Goal: Check status: Check status

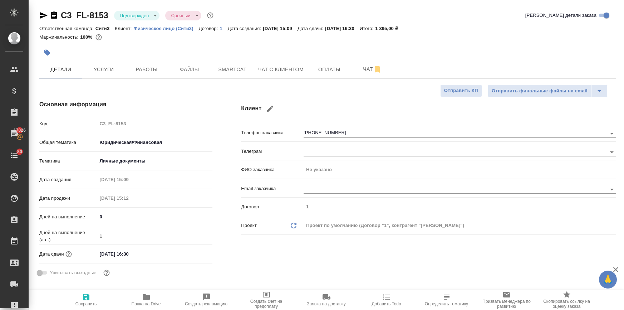
select select "RU"
click at [148, 60] on button "Работы" at bounding box center [146, 69] width 43 height 18
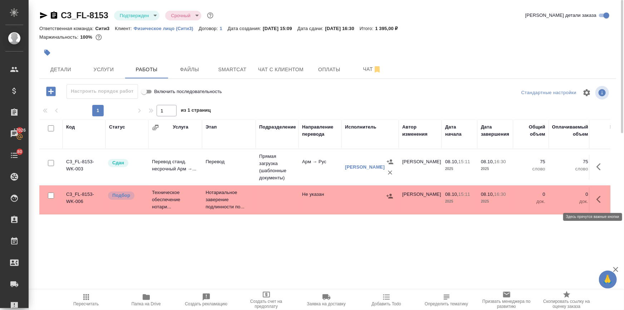
click at [601, 197] on icon "button" at bounding box center [601, 199] width 9 height 9
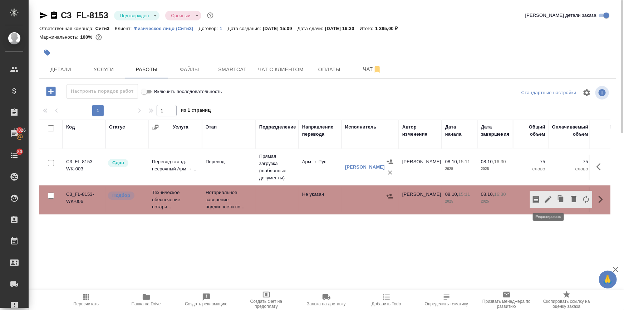
click at [550, 197] on icon "button" at bounding box center [548, 199] width 9 height 9
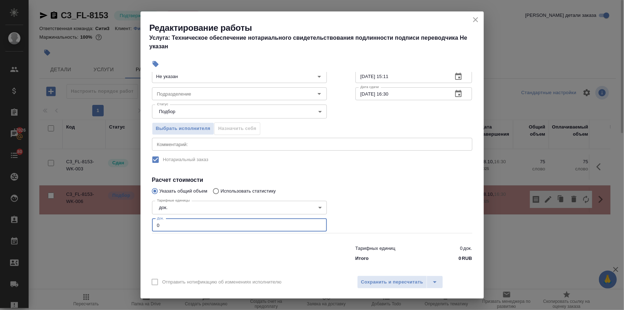
drag, startPoint x: 161, startPoint y: 271, endPoint x: 150, endPoint y: 271, distance: 10.7
click at [150, 271] on div "Параметры Файлы Вид работ Нотариальное заверение подлинности подписи Вид работ …" at bounding box center [313, 171] width 344 height 199
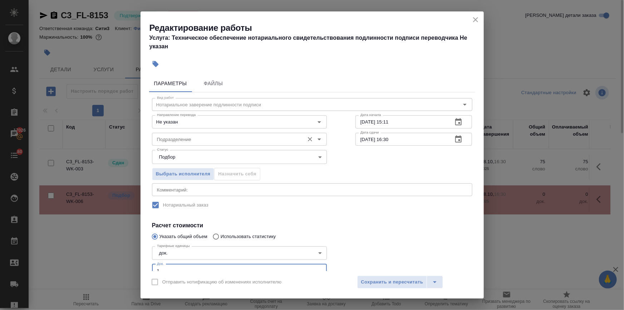
click at [173, 134] on div "Подразделение" at bounding box center [239, 139] width 175 height 13
type input "1"
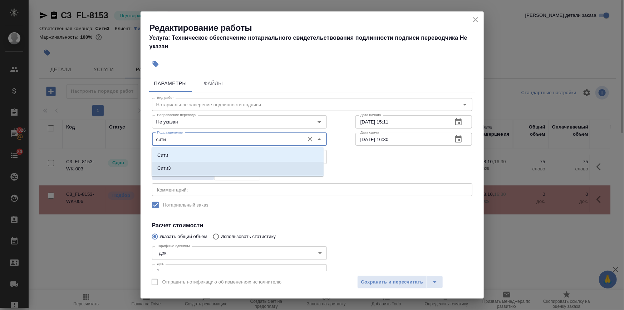
click at [171, 165] on li "Сити3" at bounding box center [238, 168] width 172 height 13
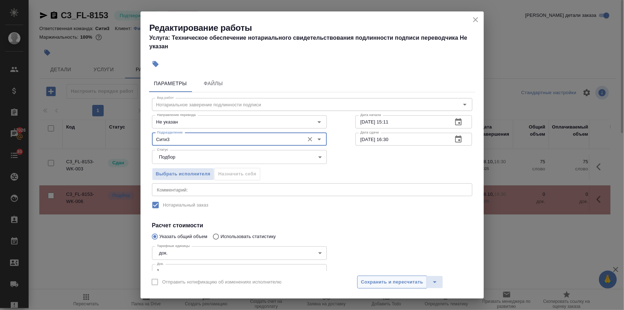
type input "Сити3"
click at [385, 282] on span "Сохранить и пересчитать" at bounding box center [392, 282] width 62 height 8
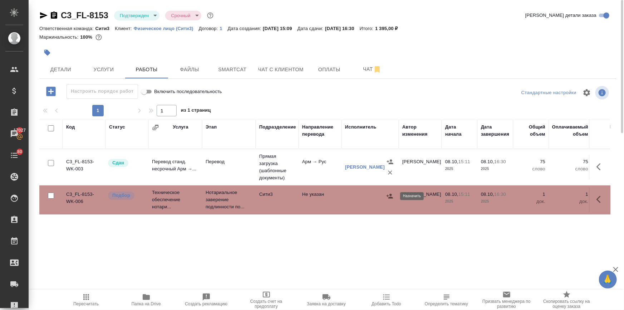
click at [389, 195] on icon "button" at bounding box center [390, 196] width 7 height 7
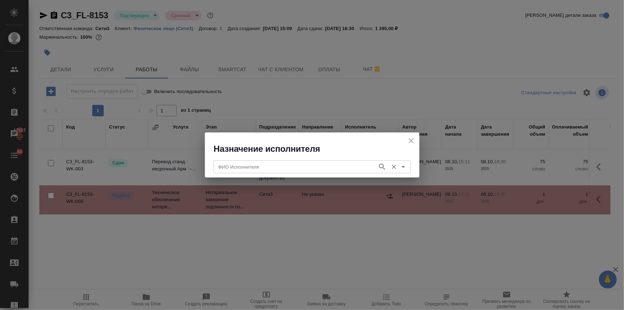
click at [303, 168] on input "ФИО Исполнителя" at bounding box center [295, 166] width 159 height 9
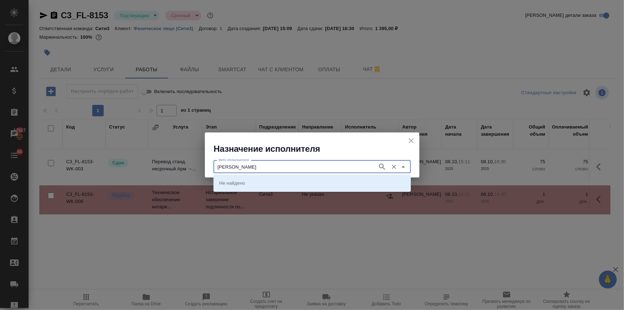
drag, startPoint x: 239, startPoint y: 168, endPoint x: 185, endPoint y: 166, distance: 54.1
click at [185, 166] on div "Назначение исполнителя ФИО Исполнителя соколова ФИО Исполнителя" at bounding box center [312, 155] width 624 height 310
type input "миллер"
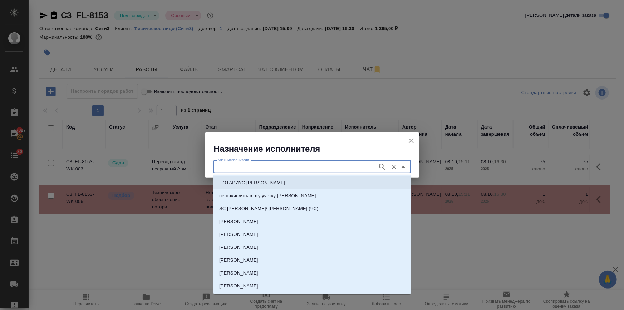
click at [247, 182] on p "НОТАРИУС Миллер Николай Николаевич" at bounding box center [252, 182] width 66 height 7
type input "НОТАРИУС Миллер Николай Николаевич"
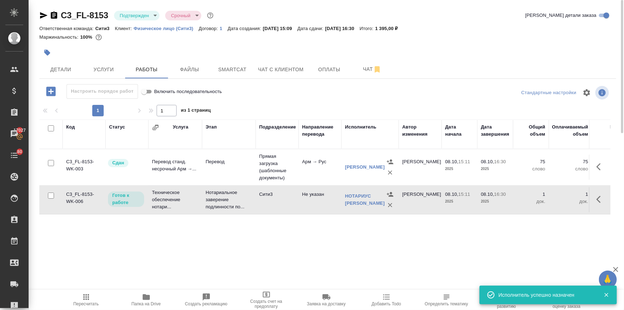
click at [84, 302] on span "Пересчитать" at bounding box center [85, 303] width 25 height 5
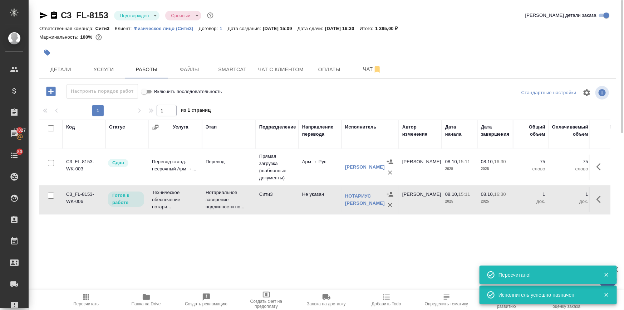
type input "inProgress"
click at [598, 200] on icon "button" at bounding box center [601, 199] width 9 height 9
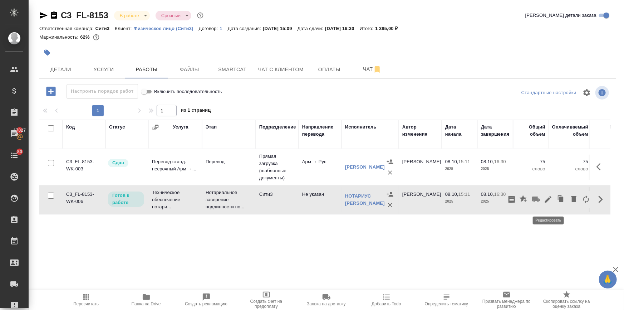
click at [548, 201] on icon "button" at bounding box center [548, 199] width 9 height 9
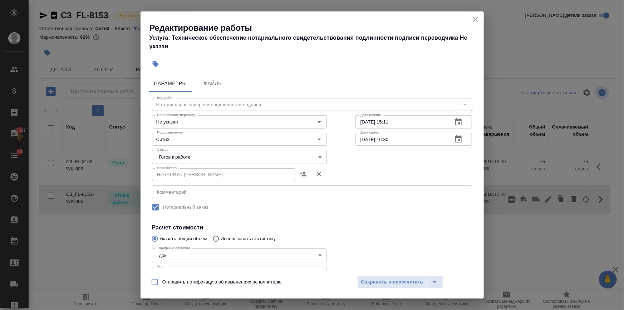
click at [171, 158] on body "🙏 .cls-1 fill:#fff; AWATERA Ilina Ekaterina Клиенты Спецификации Заказы 17027 Ч…" at bounding box center [312, 184] width 624 height 368
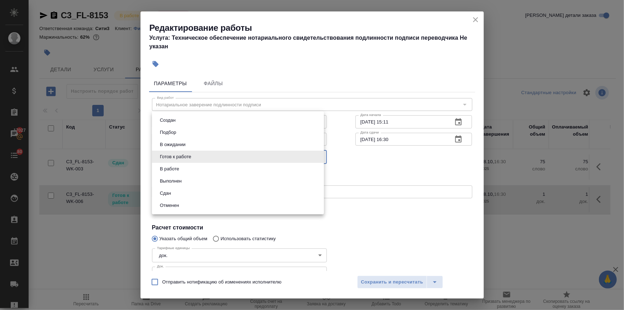
click at [175, 191] on li "Сдан" at bounding box center [238, 193] width 172 height 12
type input "closed"
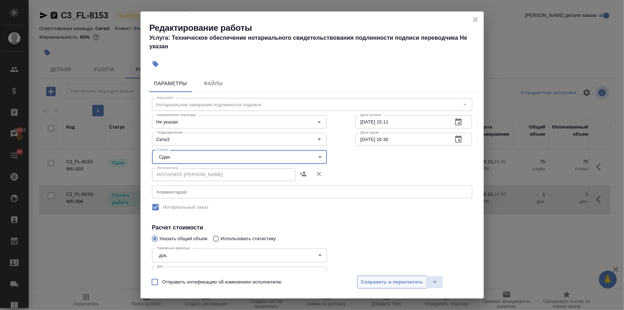
click at [400, 277] on button "Сохранить и пересчитать" at bounding box center [393, 282] width 70 height 13
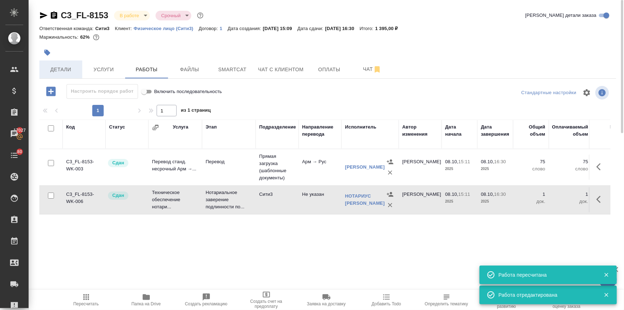
click at [67, 63] on button "Детали" at bounding box center [60, 69] width 43 height 18
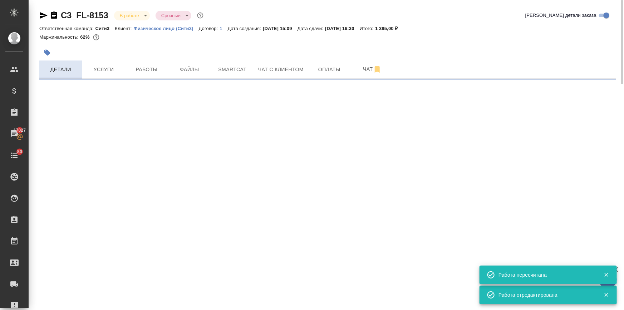
select select "RU"
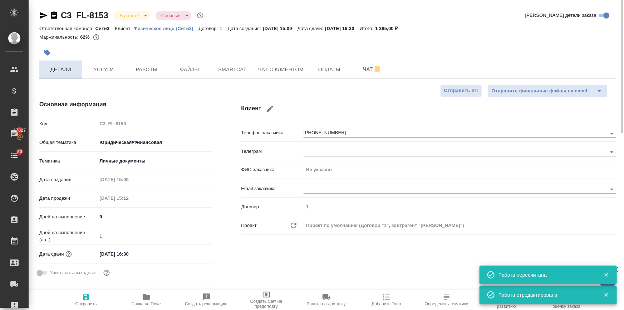
type textarea "x"
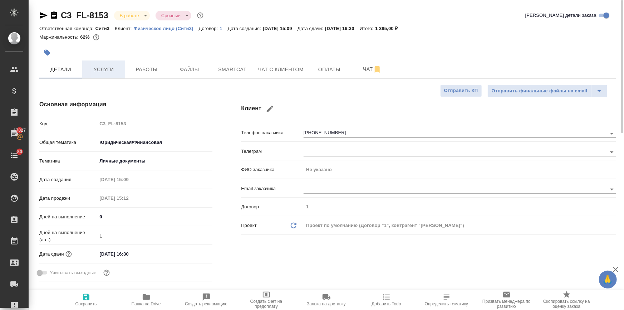
click at [107, 71] on span "Услуги" at bounding box center [104, 69] width 34 height 9
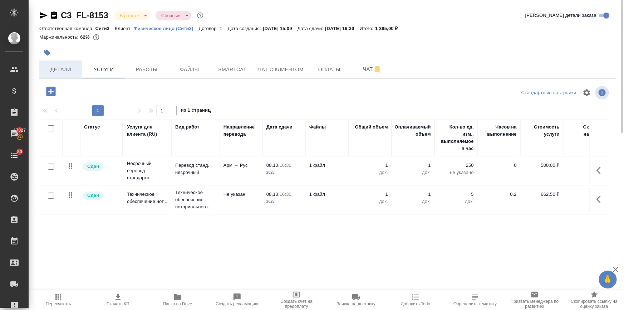
click at [61, 68] on span "Детали" at bounding box center [61, 69] width 34 height 9
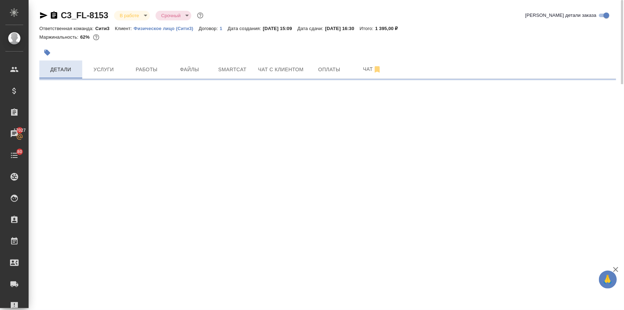
select select "RU"
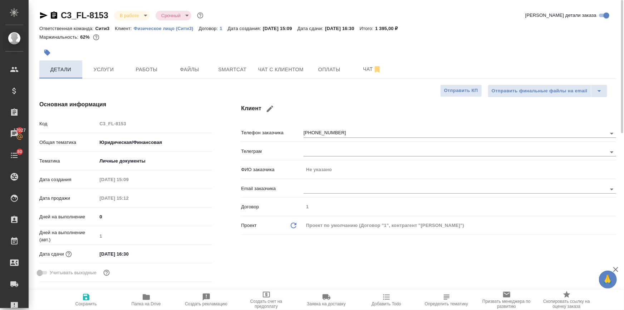
type textarea "x"
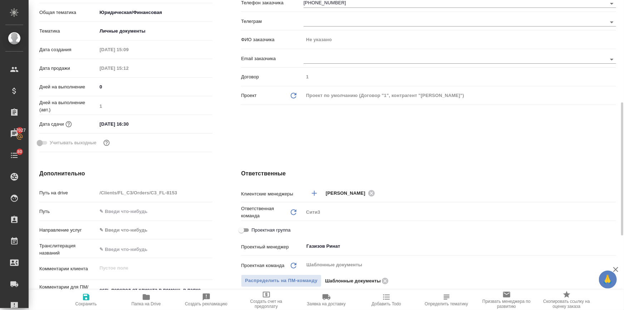
scroll to position [162, 0]
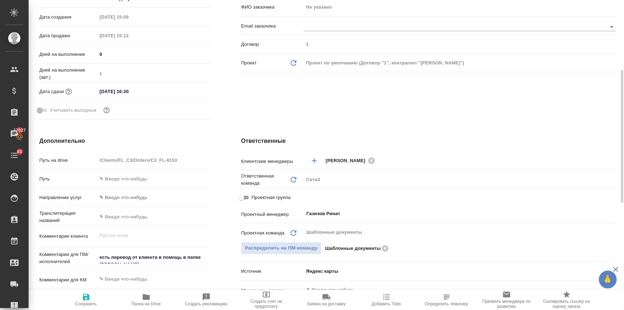
click at [245, 196] on input "Проектная группа" at bounding box center [242, 197] width 26 height 9
checkbox input "true"
type textarea "x"
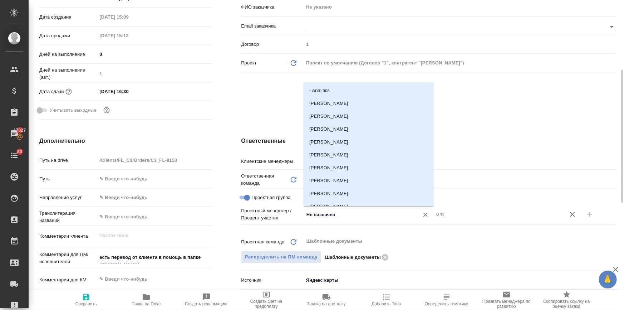
drag, startPoint x: 341, startPoint y: 214, endPoint x: 296, endPoint y: 212, distance: 44.8
click at [296, 212] on div "Проектный менеджер / Процент участия Не назначен ​ 0 %" at bounding box center [428, 214] width 375 height 14
type input "ринат"
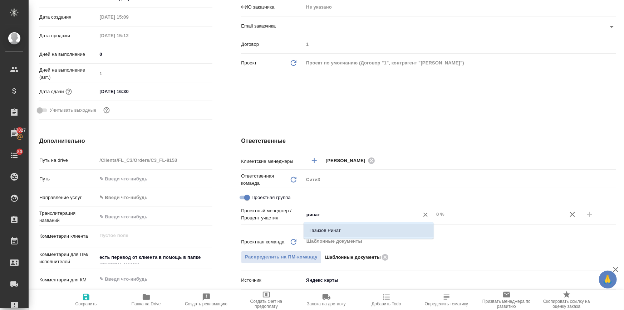
click at [336, 229] on li "Газизов Ринат" at bounding box center [369, 230] width 130 height 13
type textarea "x"
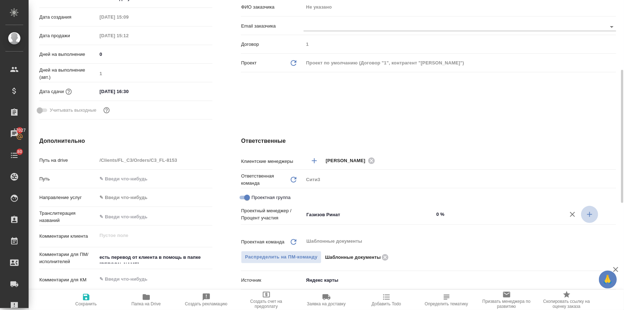
click at [590, 211] on icon "button" at bounding box center [590, 214] width 9 height 9
type textarea "x"
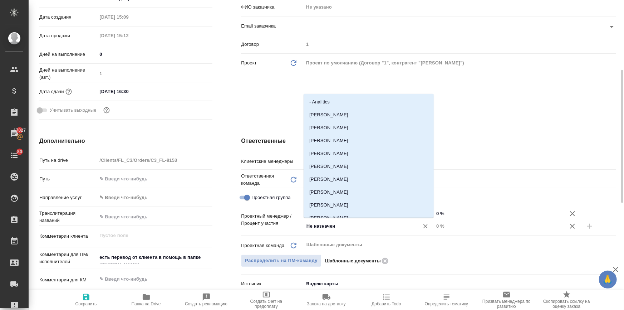
drag, startPoint x: 350, startPoint y: 227, endPoint x: 240, endPoint y: 217, distance: 110.3
click at [240, 217] on div "Ответственные Клиентские менеджеры Ильина Екатерина ​ Ответственная команда Обн…" at bounding box center [429, 272] width 404 height 301
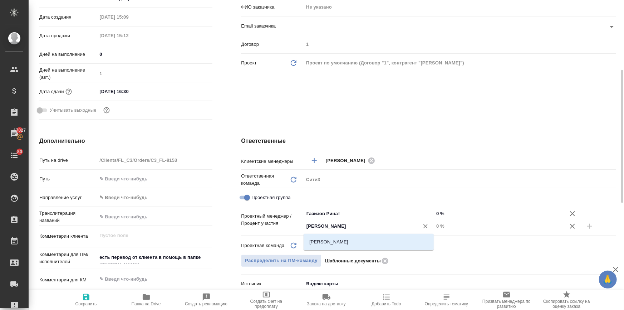
type input "ильина"
click at [346, 242] on li "Ильина Екатерина" at bounding box center [369, 241] width 130 height 13
type textarea "x"
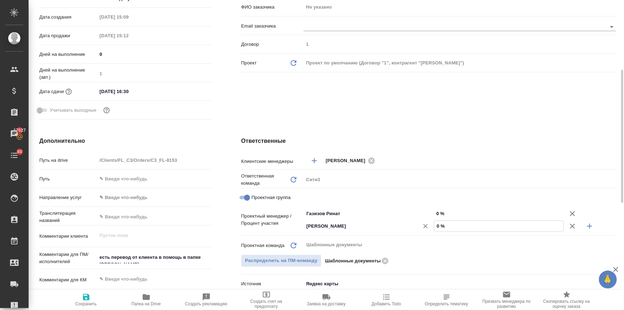
drag, startPoint x: 440, startPoint y: 225, endPoint x: 432, endPoint y: 225, distance: 7.5
click at [432, 225] on div "Ильина Екатерина ​ 0 %" at bounding box center [460, 226] width 313 height 13
type textarea "x"
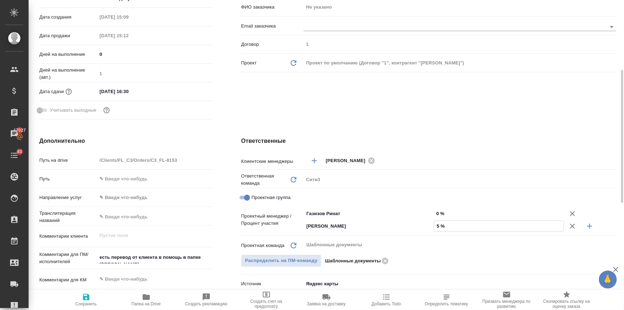
type input "56 %"
type textarea "x"
type input "56 %"
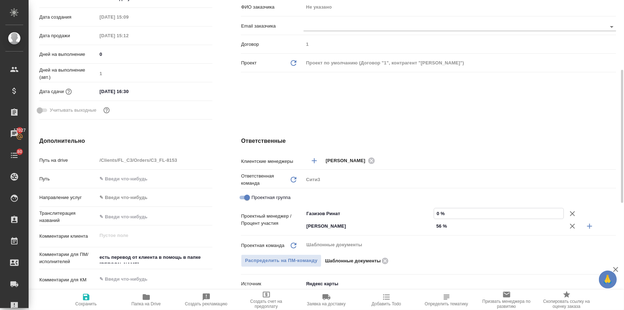
drag, startPoint x: 439, startPoint y: 212, endPoint x: 434, endPoint y: 212, distance: 5.0
click at [434, 212] on input "0 %" at bounding box center [499, 213] width 130 height 10
type textarea "x"
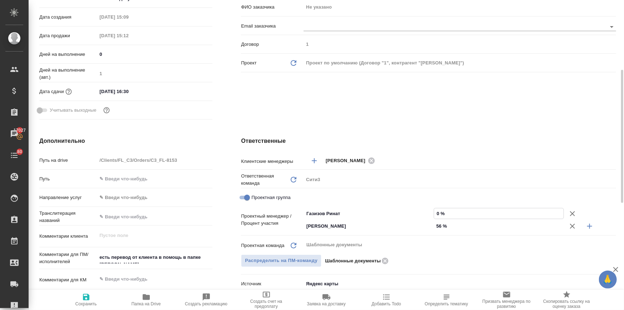
type input "4 %"
type textarea "x"
type input "44 %"
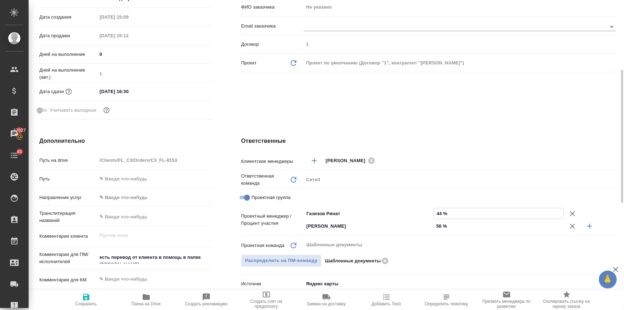
click at [91, 304] on span "Сохранить" at bounding box center [86, 303] width 21 height 5
type textarea "x"
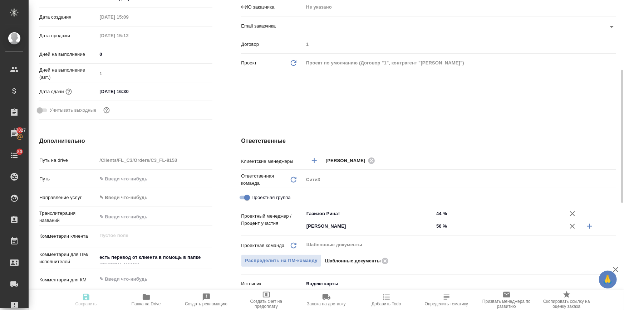
type textarea "x"
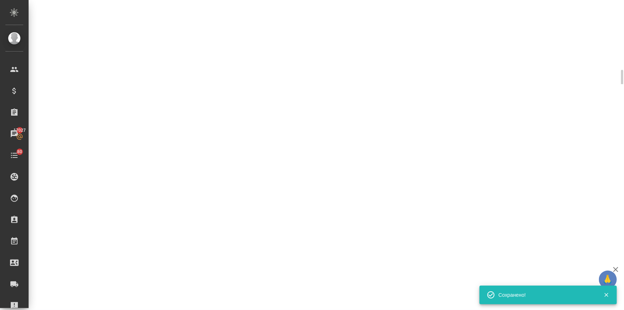
select select "RU"
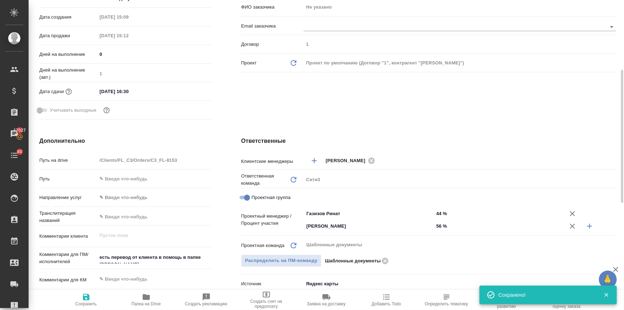
type textarea "x"
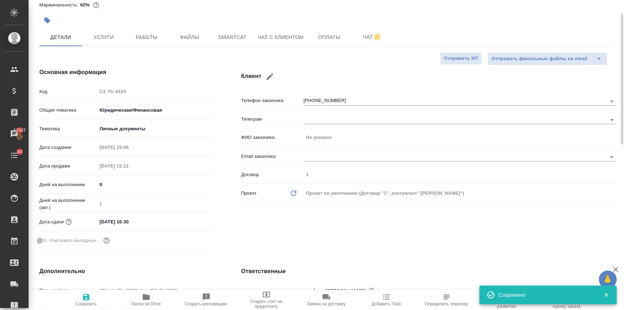
scroll to position [0, 0]
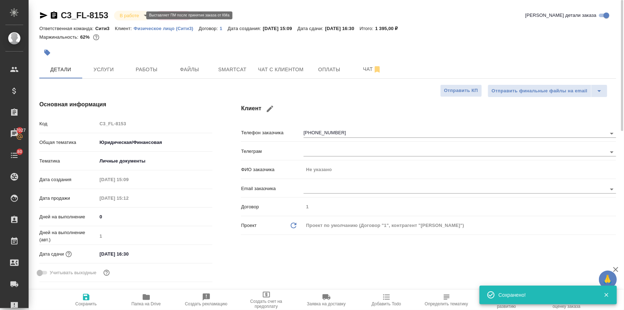
click at [125, 14] on body "🙏 .cls-1 fill:#fff; AWATERA Ilina Ekaterina Клиенты Спецификации Заказы 17027 Ч…" at bounding box center [312, 184] width 624 height 368
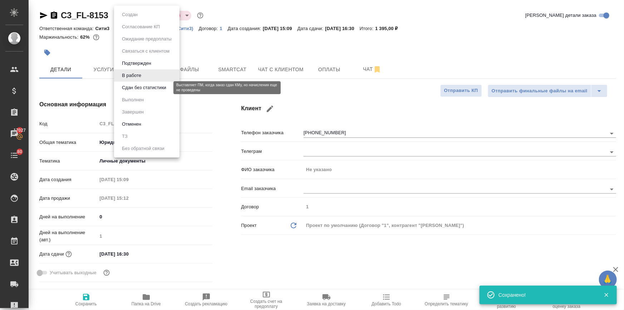
click at [130, 87] on button "Сдан без статистики" at bounding box center [144, 88] width 49 height 8
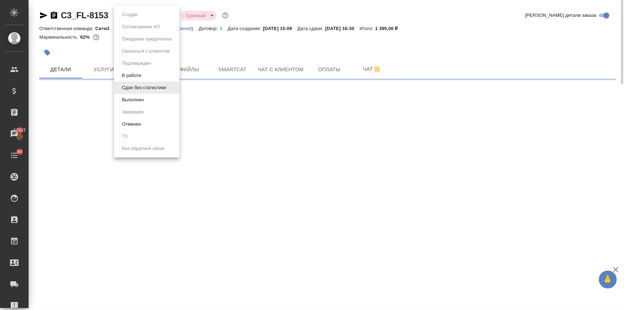
click at [119, 16] on body "🙏 .cls-1 fill:#fff; AWATERA Ilina Ekaterina Клиенты Спецификации Заказы 17027 Ч…" at bounding box center [312, 184] width 624 height 368
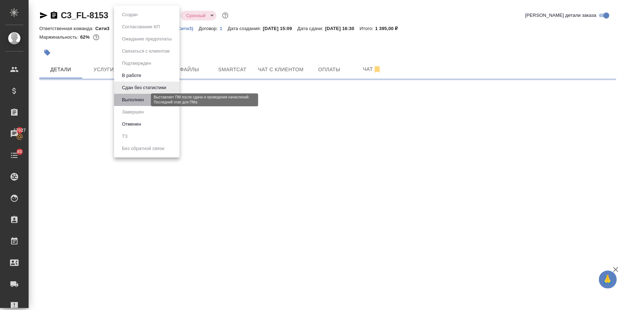
click at [131, 97] on button "Выполнен" at bounding box center [133, 100] width 26 height 8
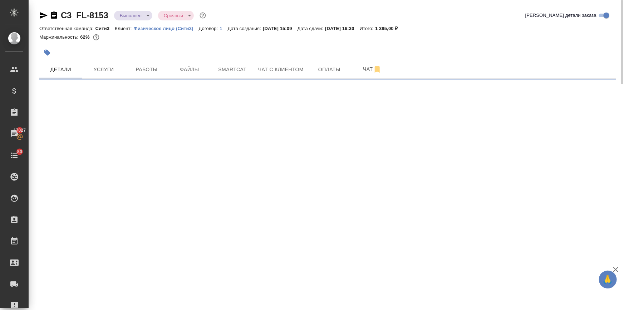
click at [131, 13] on body "🙏 .cls-1 fill:#fff; AWATERA Ilina Ekaterina Клиенты Спецификации Заказы 17027 Ч…" at bounding box center [312, 184] width 624 height 368
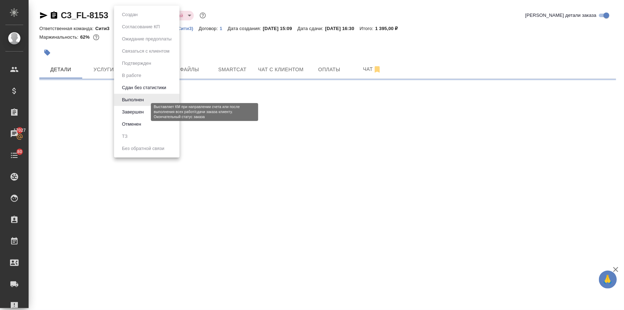
click at [128, 113] on button "Завершен" at bounding box center [133, 112] width 26 height 8
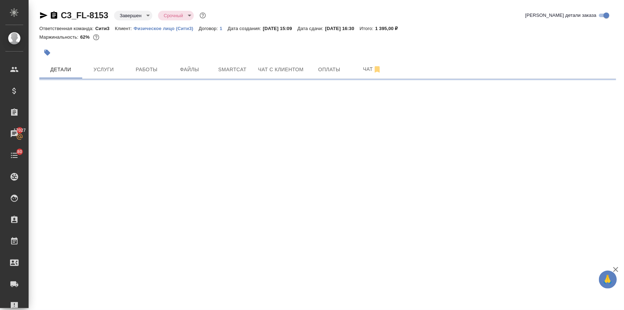
select select "RU"
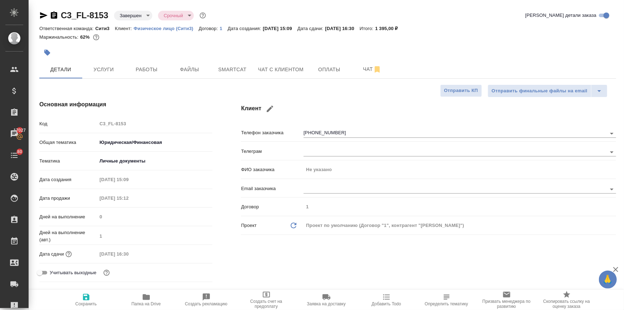
type textarea "x"
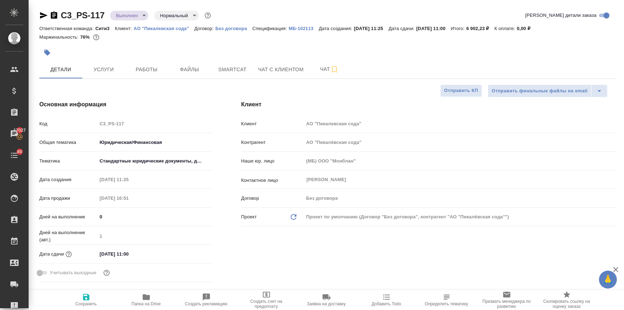
select select "RU"
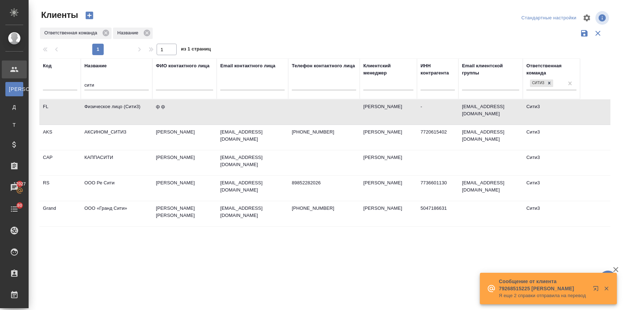
select select "RU"
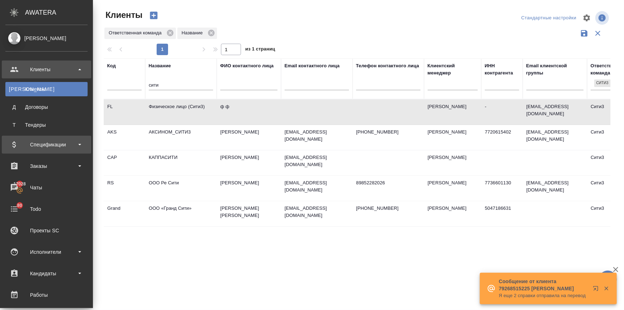
click at [34, 145] on div "Спецификации" at bounding box center [46, 144] width 82 height 11
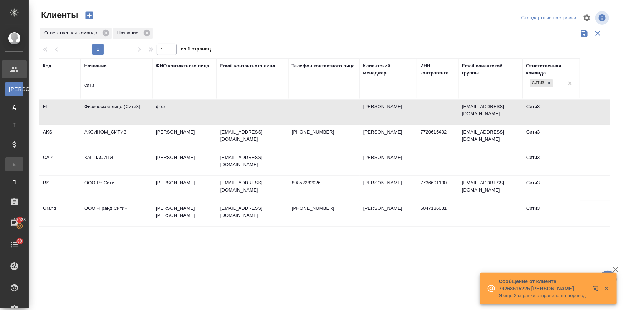
click at [11, 163] on div "Все спецификации" at bounding box center [5, 164] width 11 height 7
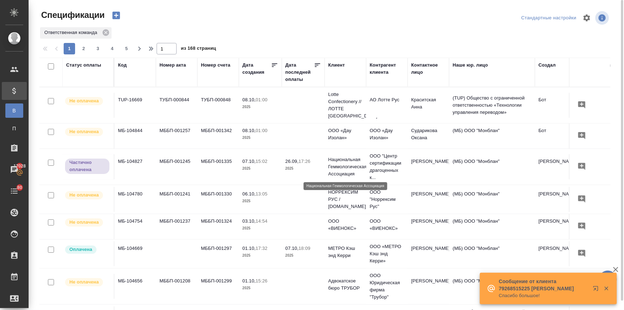
click at [349, 165] on p "Национальная Геммологическая Ассоциация" at bounding box center [346, 166] width 34 height 21
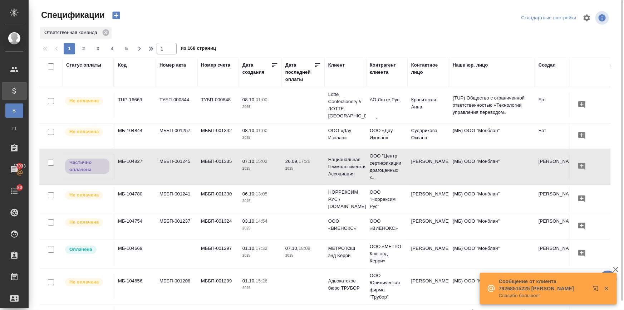
click at [99, 63] on div "Статус оплаты" at bounding box center [83, 65] width 35 height 7
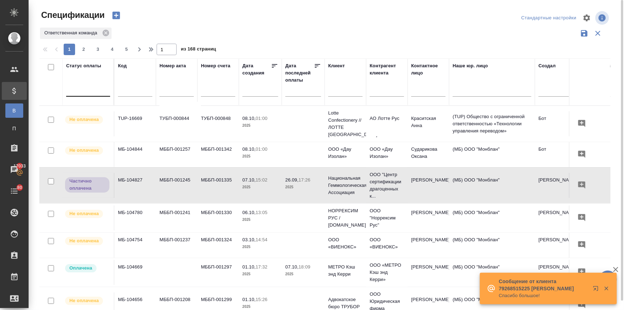
click at [97, 92] on div at bounding box center [88, 89] width 44 height 10
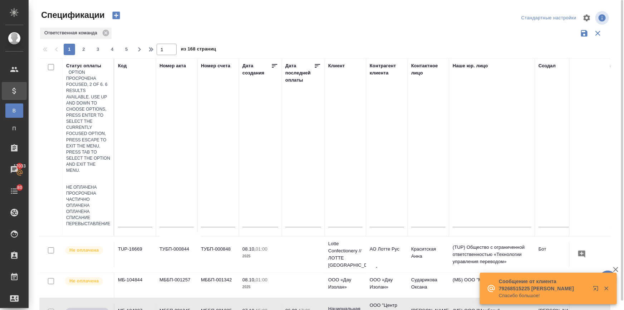
click at [110, 190] on div "Просрочена" at bounding box center [88, 193] width 44 height 6
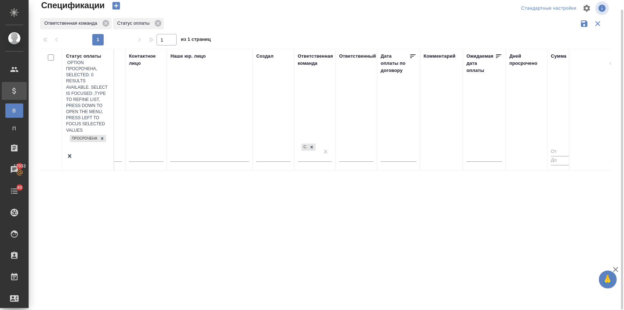
scroll to position [0, 229]
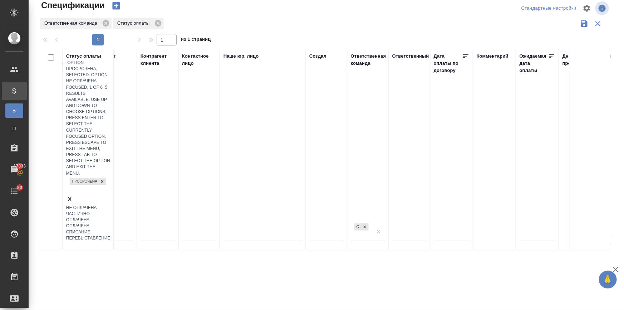
click at [83, 176] on div "Просрочена" at bounding box center [88, 185] width 44 height 19
click at [110, 217] on div "Частично оплачена" at bounding box center [88, 223] width 44 height 12
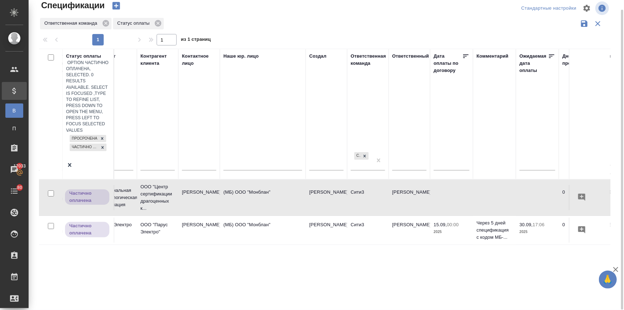
scroll to position [0, 0]
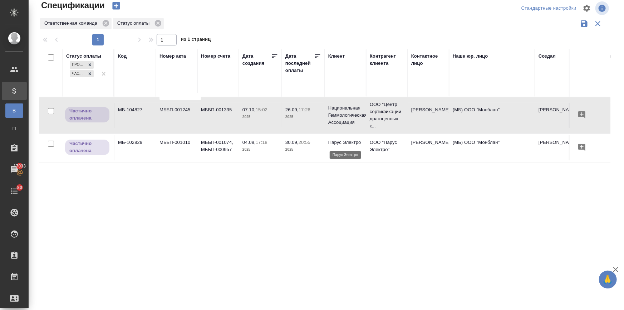
click at [354, 140] on p "Парус Электро" at bounding box center [346, 142] width 34 height 7
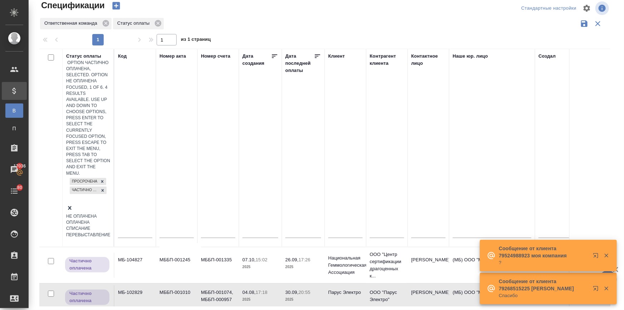
click at [89, 176] on div "Просрочена Частично оплачена" at bounding box center [88, 190] width 44 height 28
click at [110, 225] on div "Списание" at bounding box center [88, 228] width 44 height 6
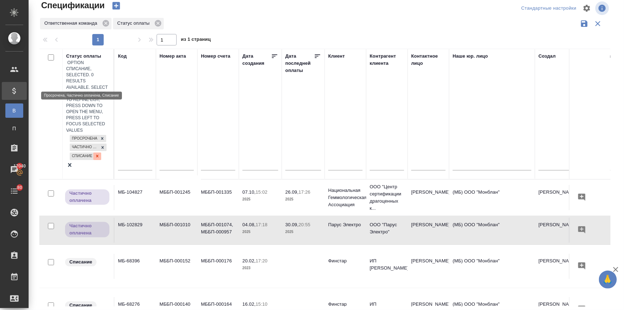
click at [93, 152] on div at bounding box center [97, 156] width 8 height 8
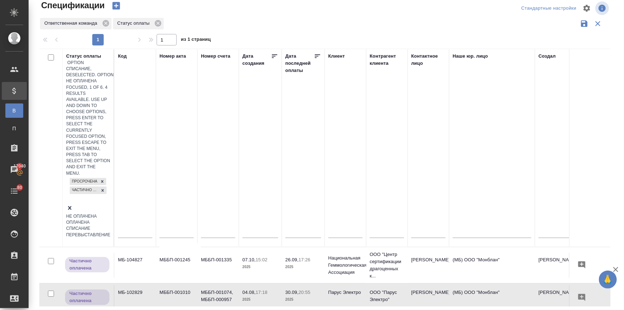
click at [83, 176] on div "Просрочена Частично оплачена" at bounding box center [88, 190] width 44 height 28
click at [172, 203] on div "Статус оплаты option Списание, deselected. option Перевыставление focused, 6 of…" at bounding box center [325, 178] width 572 height 258
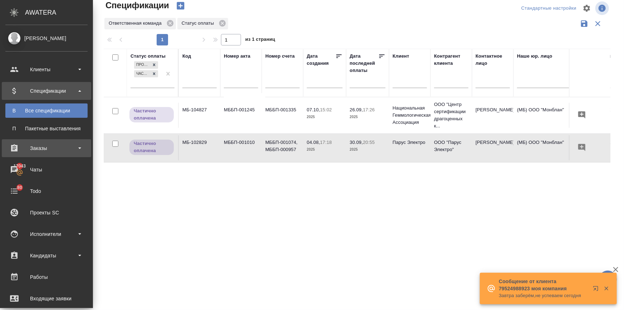
click at [22, 150] on div "Заказы" at bounding box center [46, 148] width 82 height 11
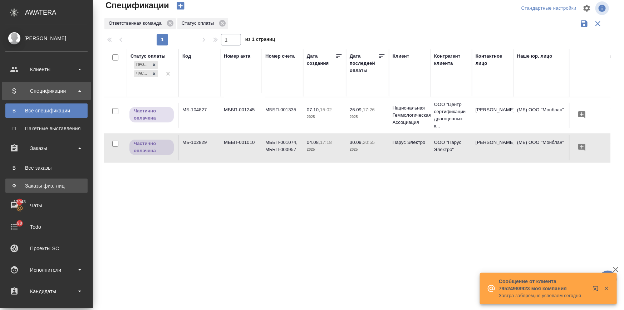
click at [38, 188] on div "Заказы физ. лиц" at bounding box center [46, 185] width 75 height 7
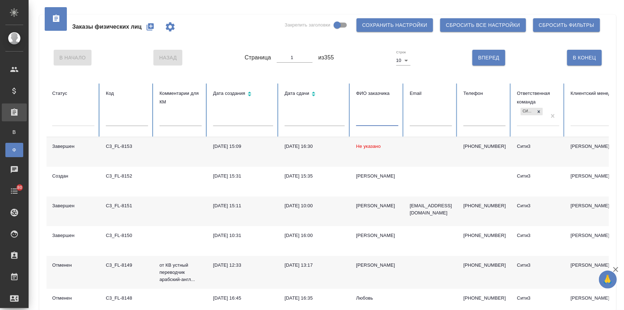
click at [370, 120] on input "text" at bounding box center [377, 121] width 42 height 10
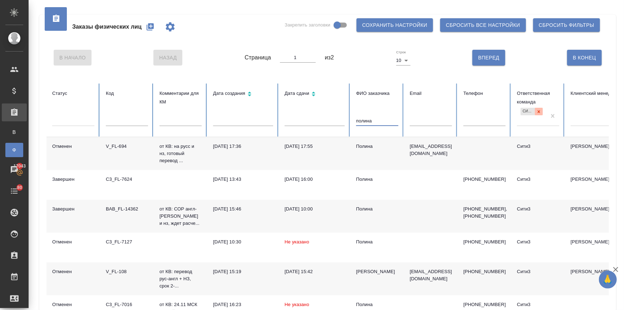
click at [537, 110] on icon at bounding box center [539, 111] width 5 height 5
type input "полина"
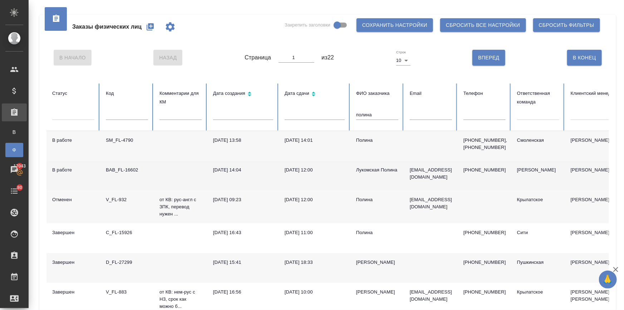
click at [132, 165] on td "BAB_FL-16602" at bounding box center [127, 176] width 54 height 30
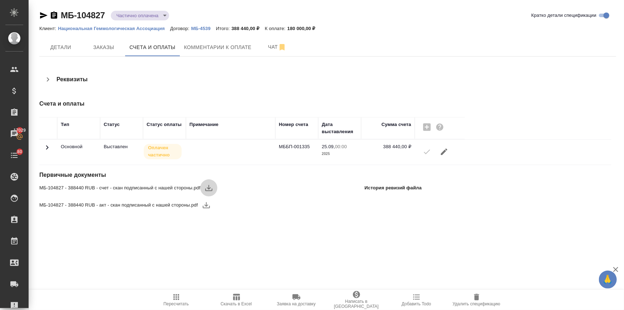
click at [206, 190] on icon "button" at bounding box center [209, 188] width 9 height 9
click at [207, 204] on icon "button" at bounding box center [206, 205] width 7 height 6
drag, startPoint x: 288, startPoint y: 28, endPoint x: 305, endPoint y: 27, distance: 17.2
click at [305, 27] on div "Клиент: Национальная Геммологическая Ассоциация Договор: МБ-4539 Итого: 388 440…" at bounding box center [327, 28] width 577 height 9
copy p "180 000"
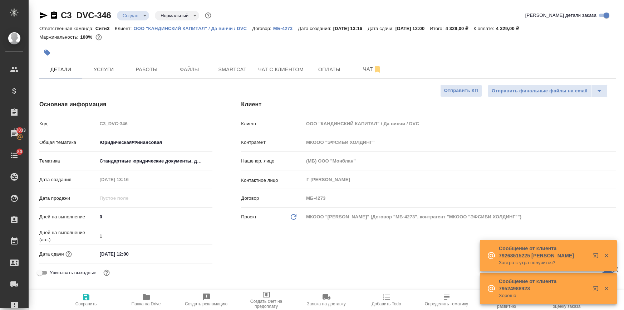
select select "RU"
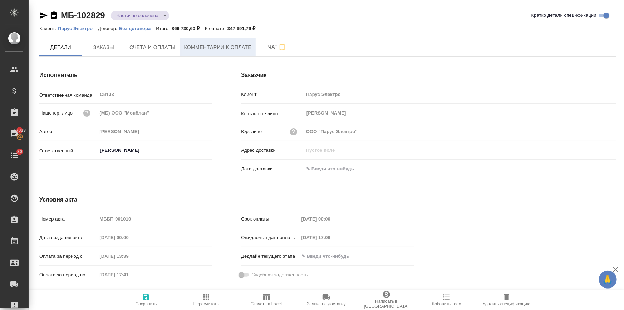
click at [196, 47] on span "Комментарии к оплате" at bounding box center [218, 47] width 68 height 9
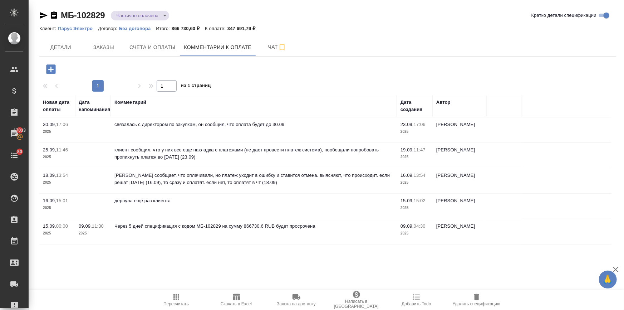
click at [567, 98] on thead "Новая дата оплаты Дата напоминания Комментарий Дата создания Автор" at bounding box center [325, 106] width 573 height 23
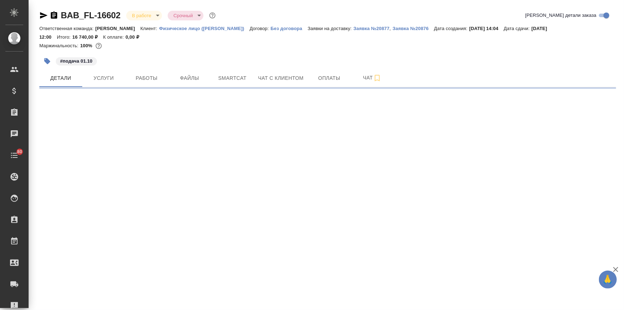
click at [43, 16] on icon "button" at bounding box center [44, 15] width 8 height 6
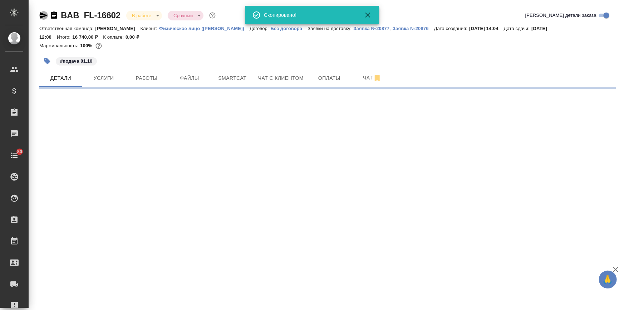
click at [43, 16] on icon "button" at bounding box center [44, 15] width 8 height 6
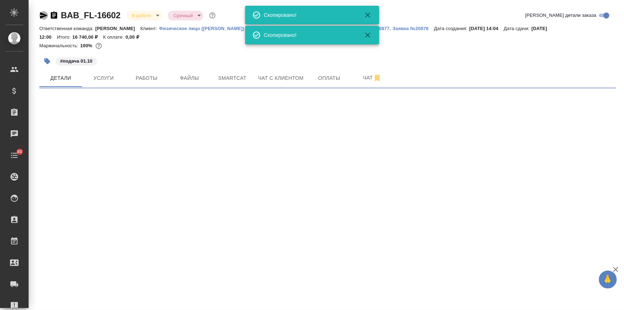
click at [43, 16] on icon "button" at bounding box center [44, 15] width 8 height 6
